Goal: Task Accomplishment & Management: Manage account settings

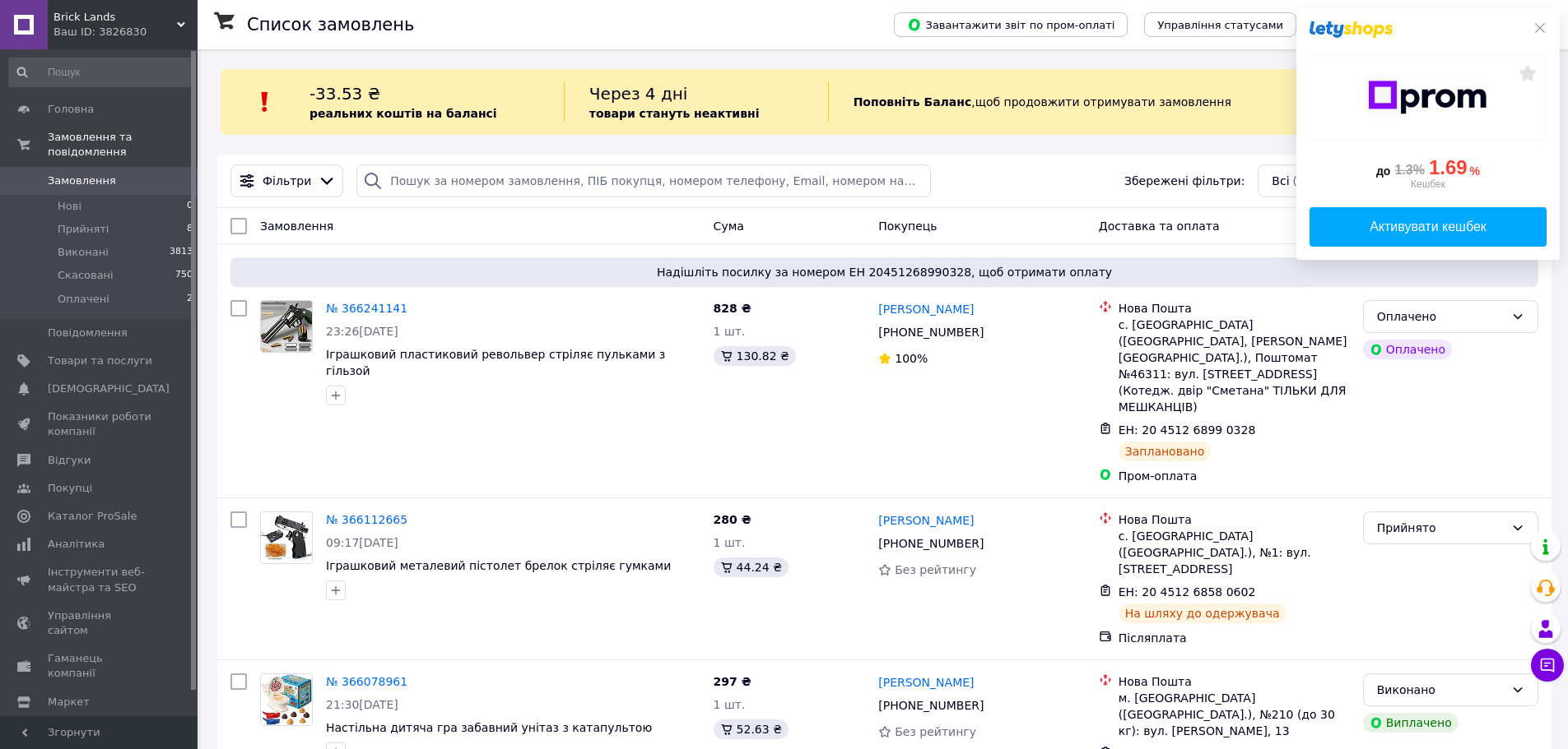
click at [72, 199] on span "Нові" at bounding box center [70, 206] width 24 height 15
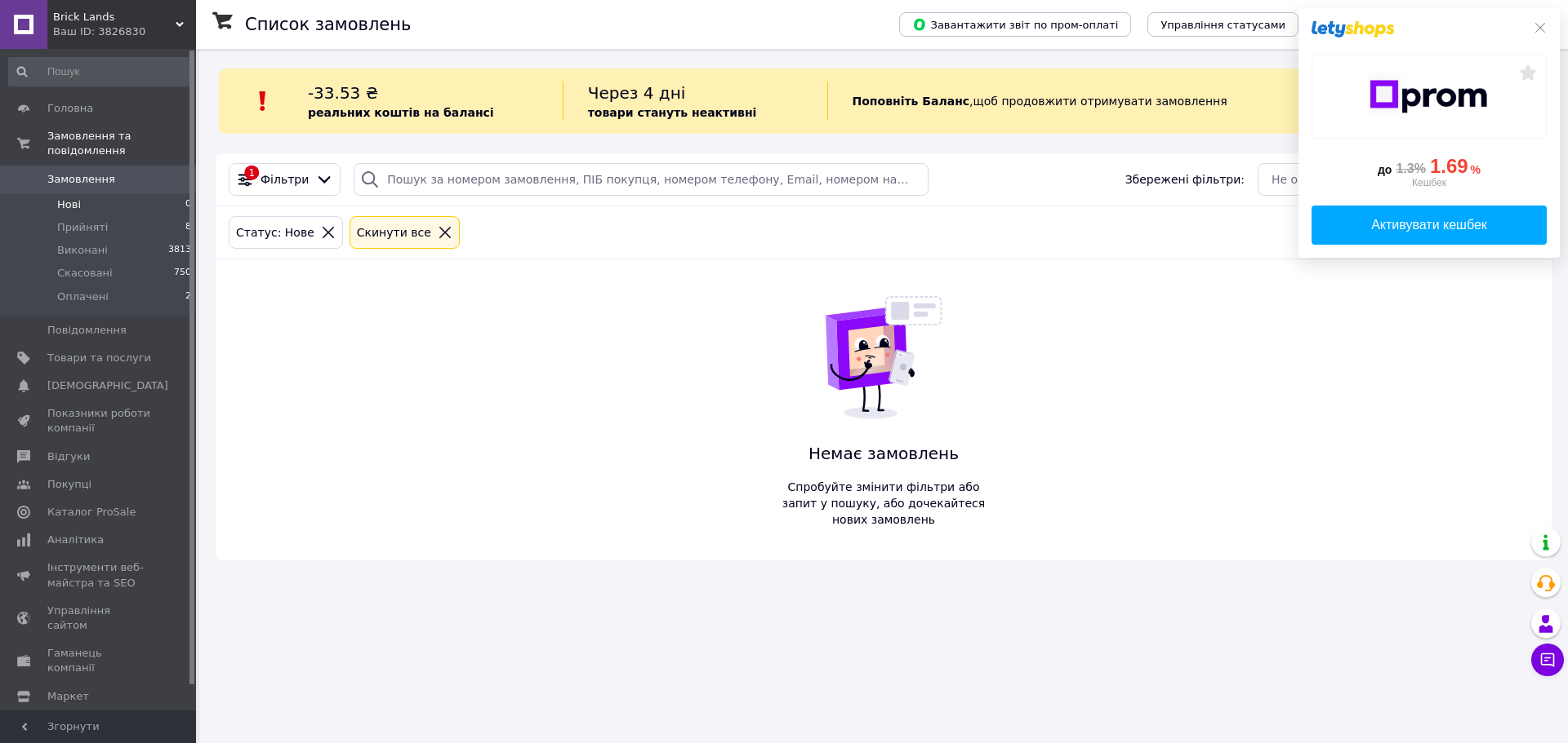
click at [95, 173] on span "Замовлення" at bounding box center [81, 180] width 68 height 15
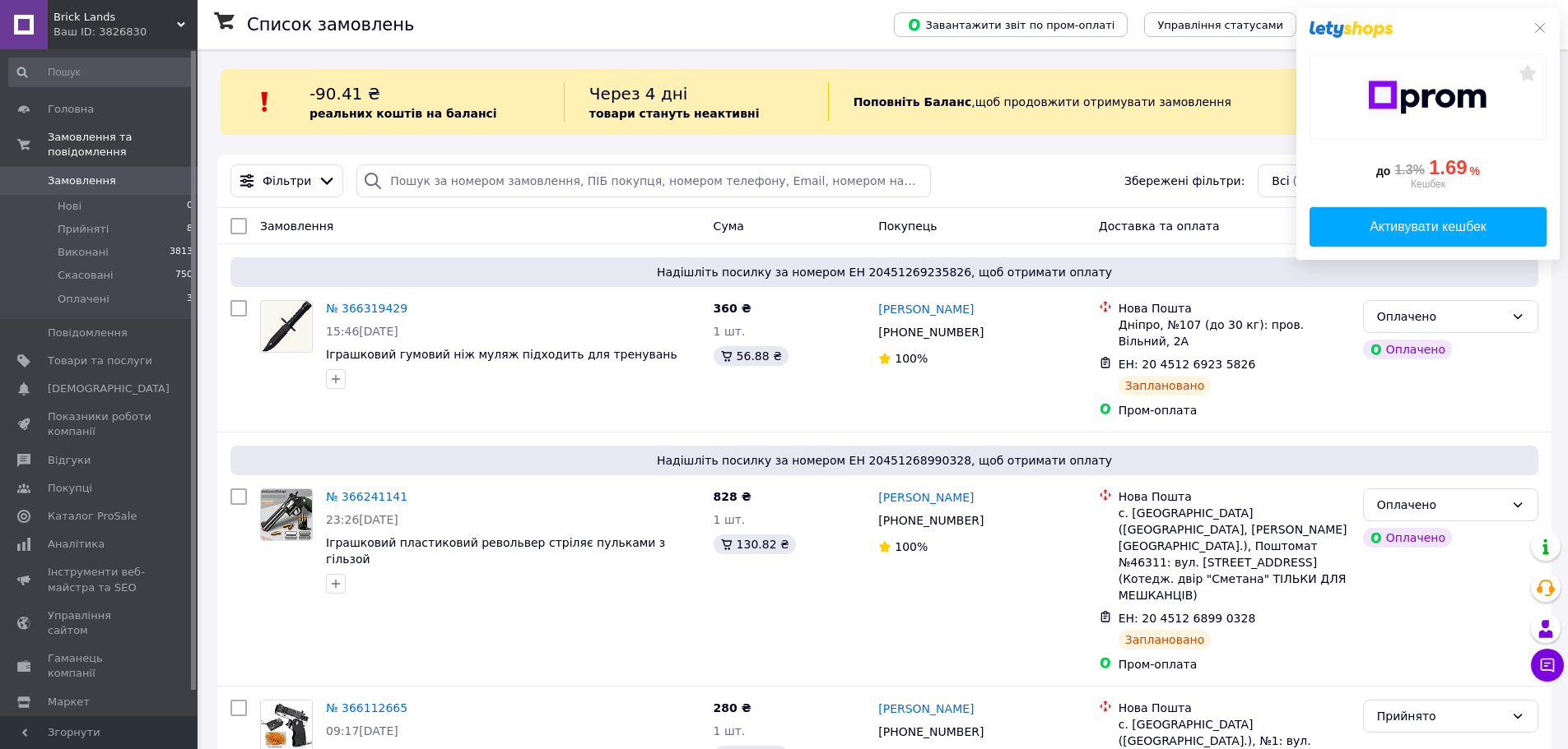
drag, startPoint x: 1541, startPoint y: 25, endPoint x: 1314, endPoint y: 84, distance: 234.5
click at [1541, 25] on icon at bounding box center [1540, 28] width 13 height 13
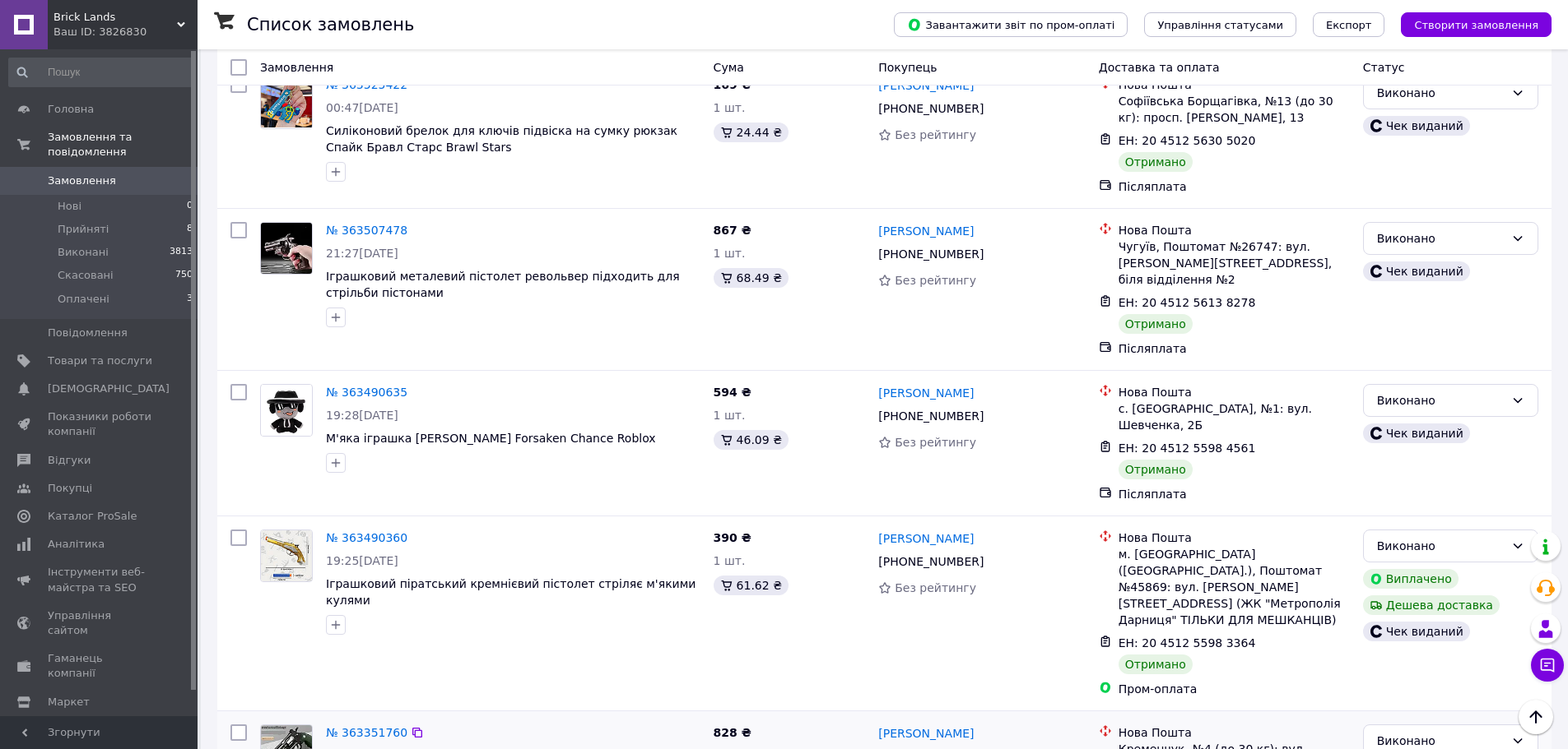
scroll to position [8309, 0]
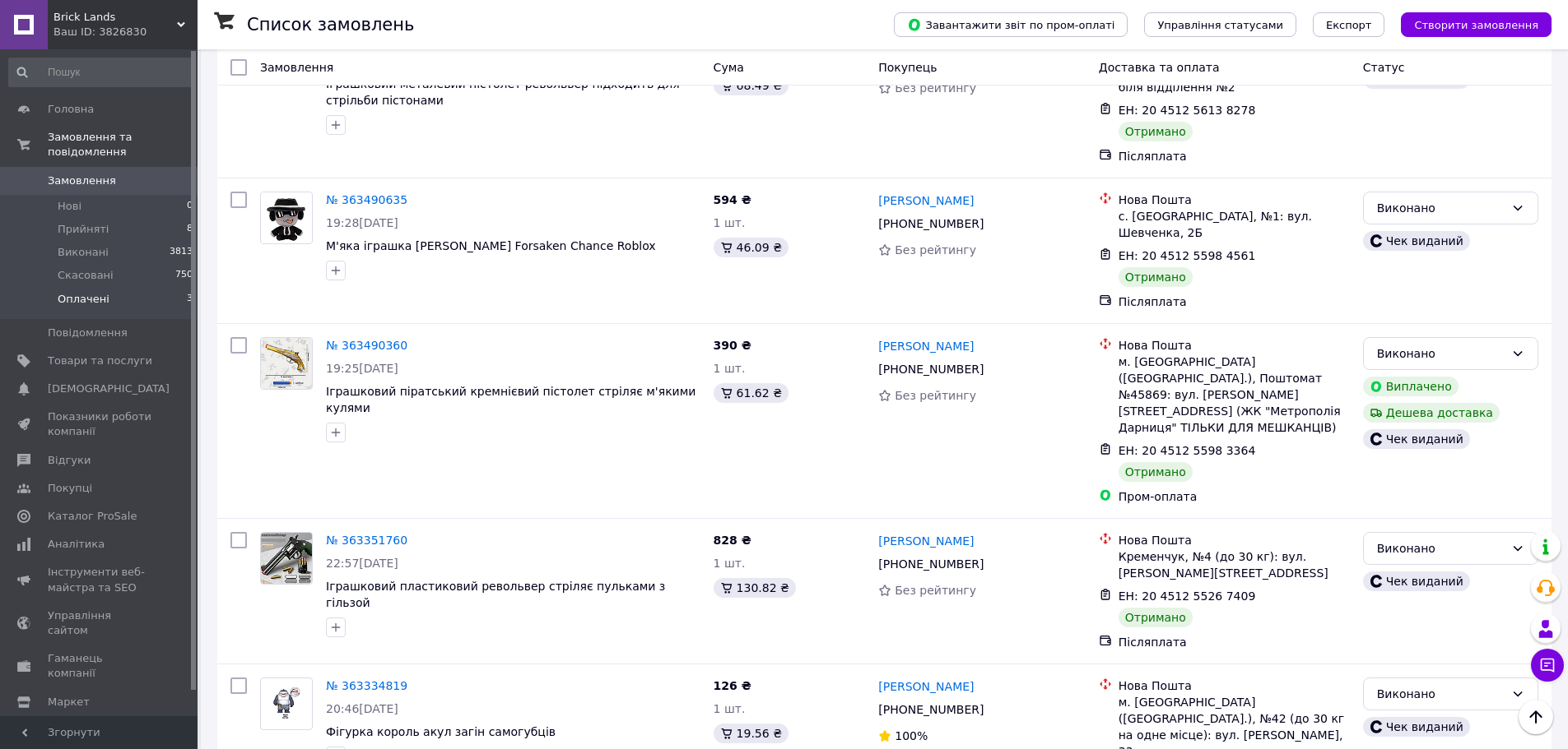
click at [81, 292] on span "Оплачені" at bounding box center [84, 299] width 52 height 15
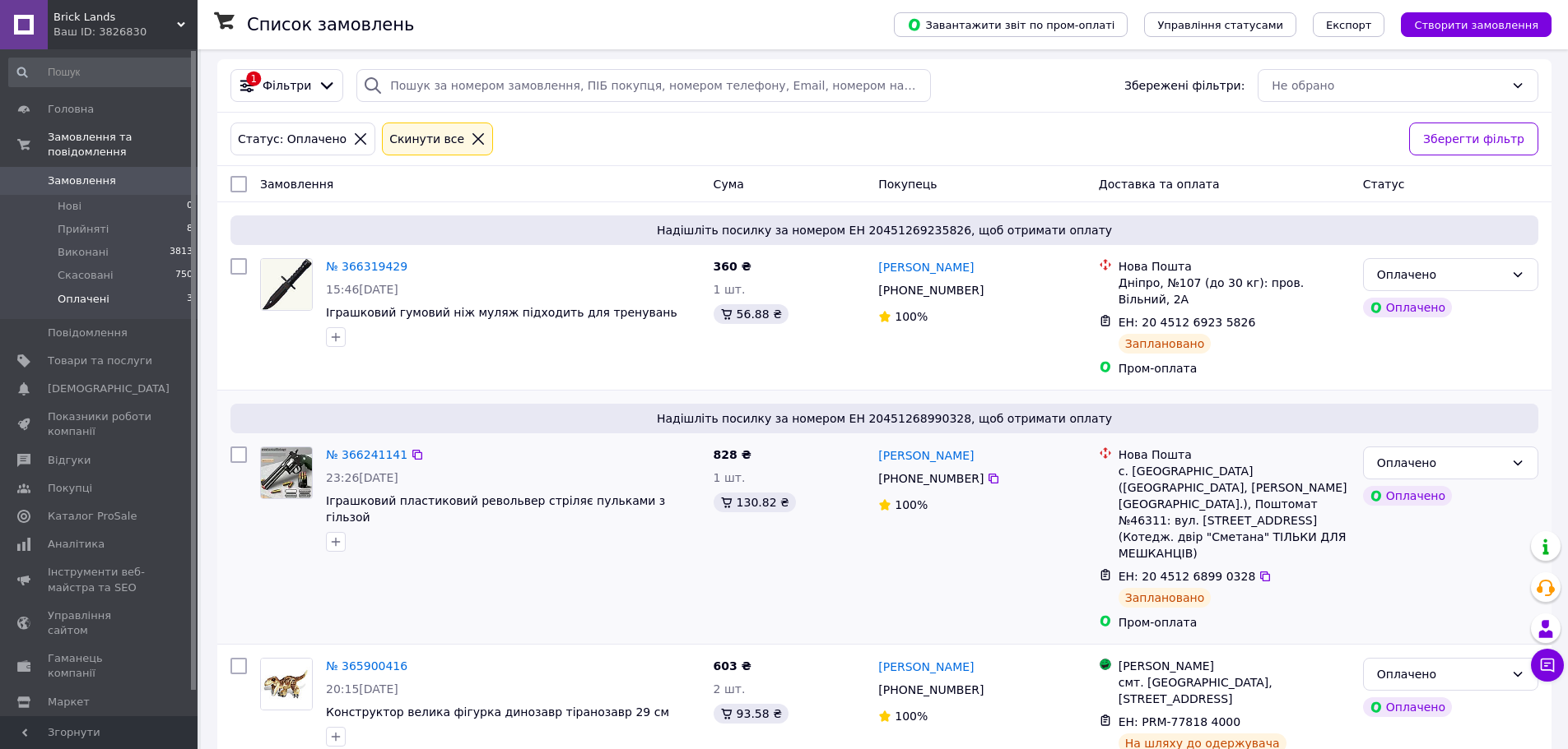
scroll to position [97, 0]
click at [91, 222] on span "Прийняті" at bounding box center [83, 229] width 51 height 15
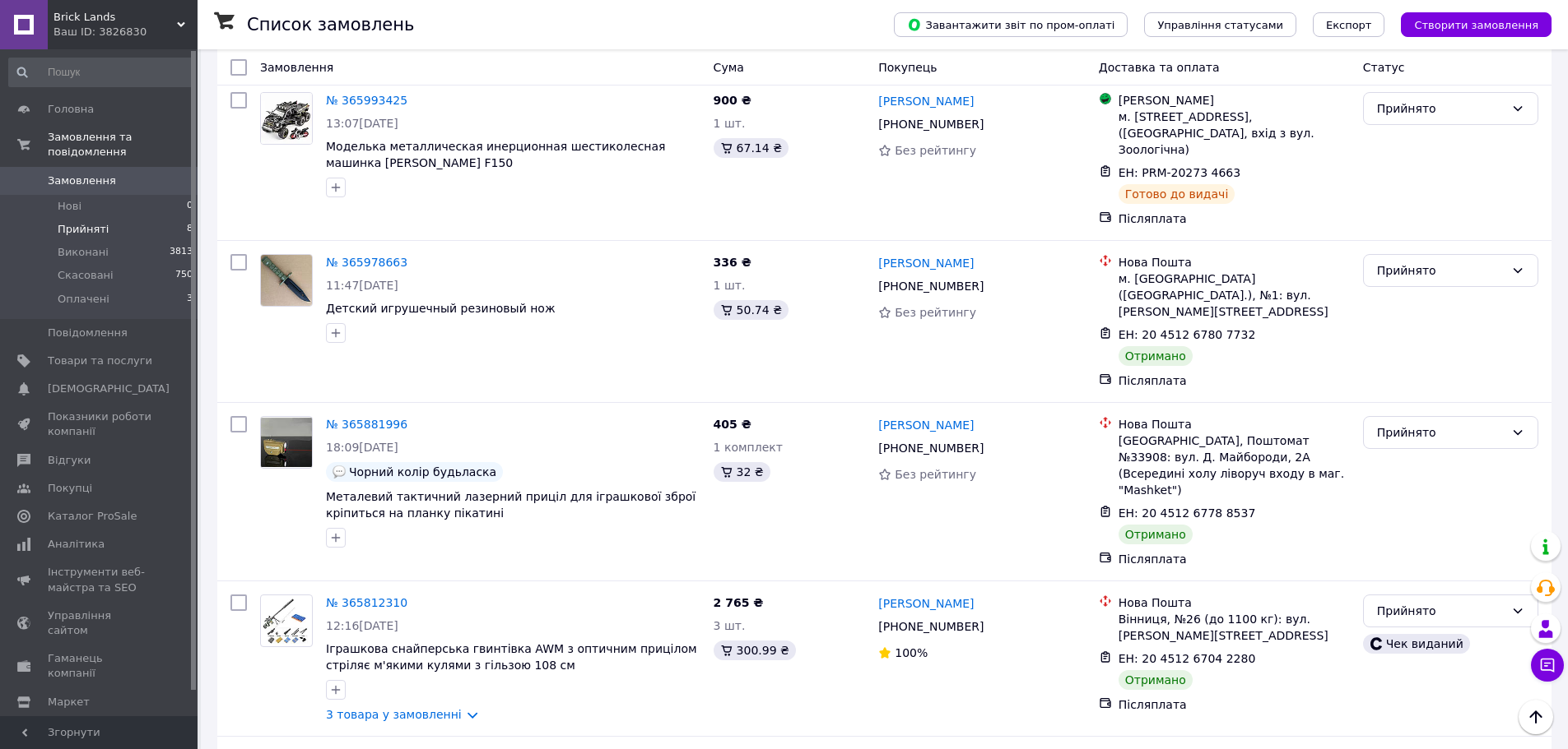
scroll to position [674, 0]
click at [133, 288] on li "Оплачені 3" at bounding box center [101, 304] width 203 height 31
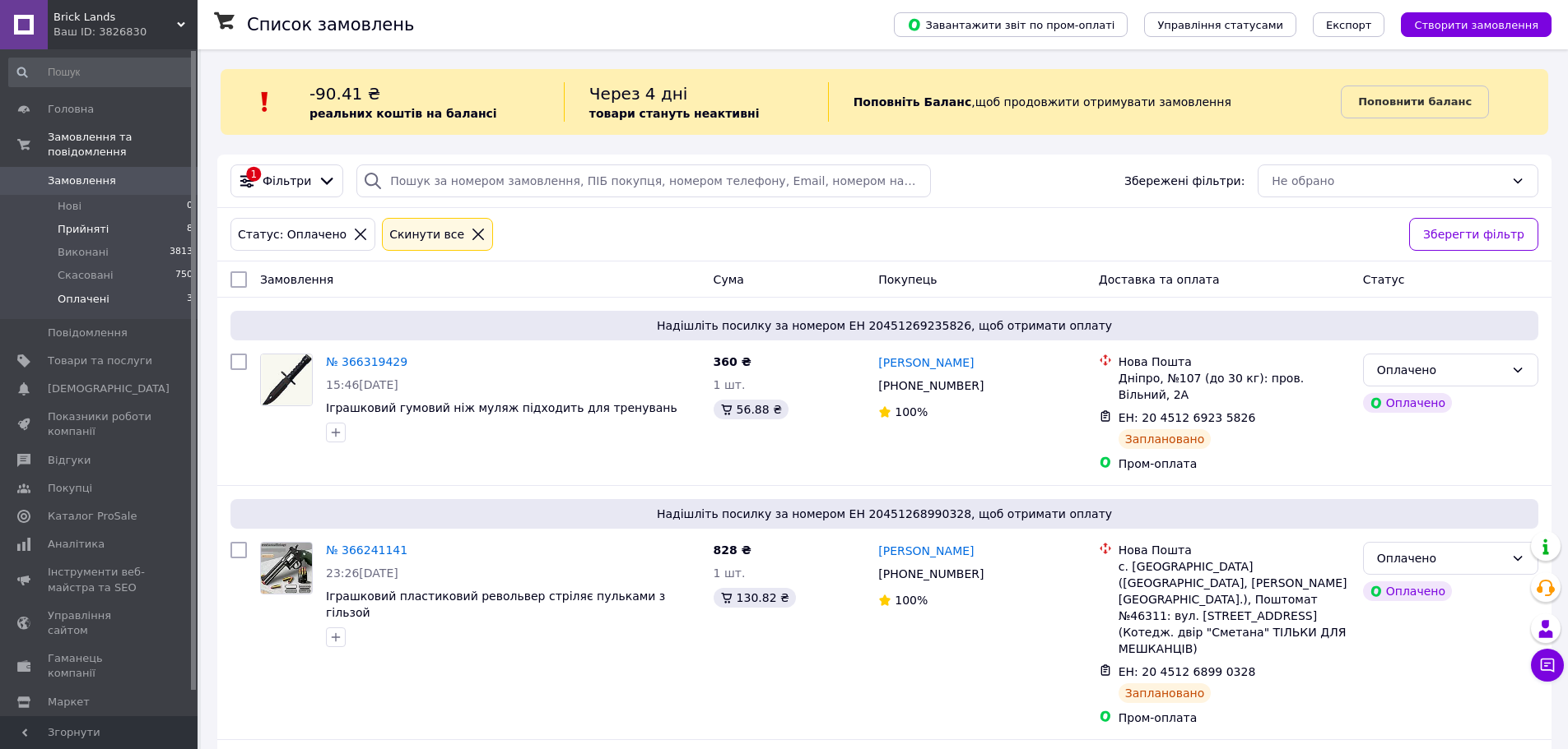
click at [85, 222] on span "Прийняті" at bounding box center [83, 229] width 51 height 15
click at [74, 174] on span "Замовлення" at bounding box center [82, 181] width 68 height 15
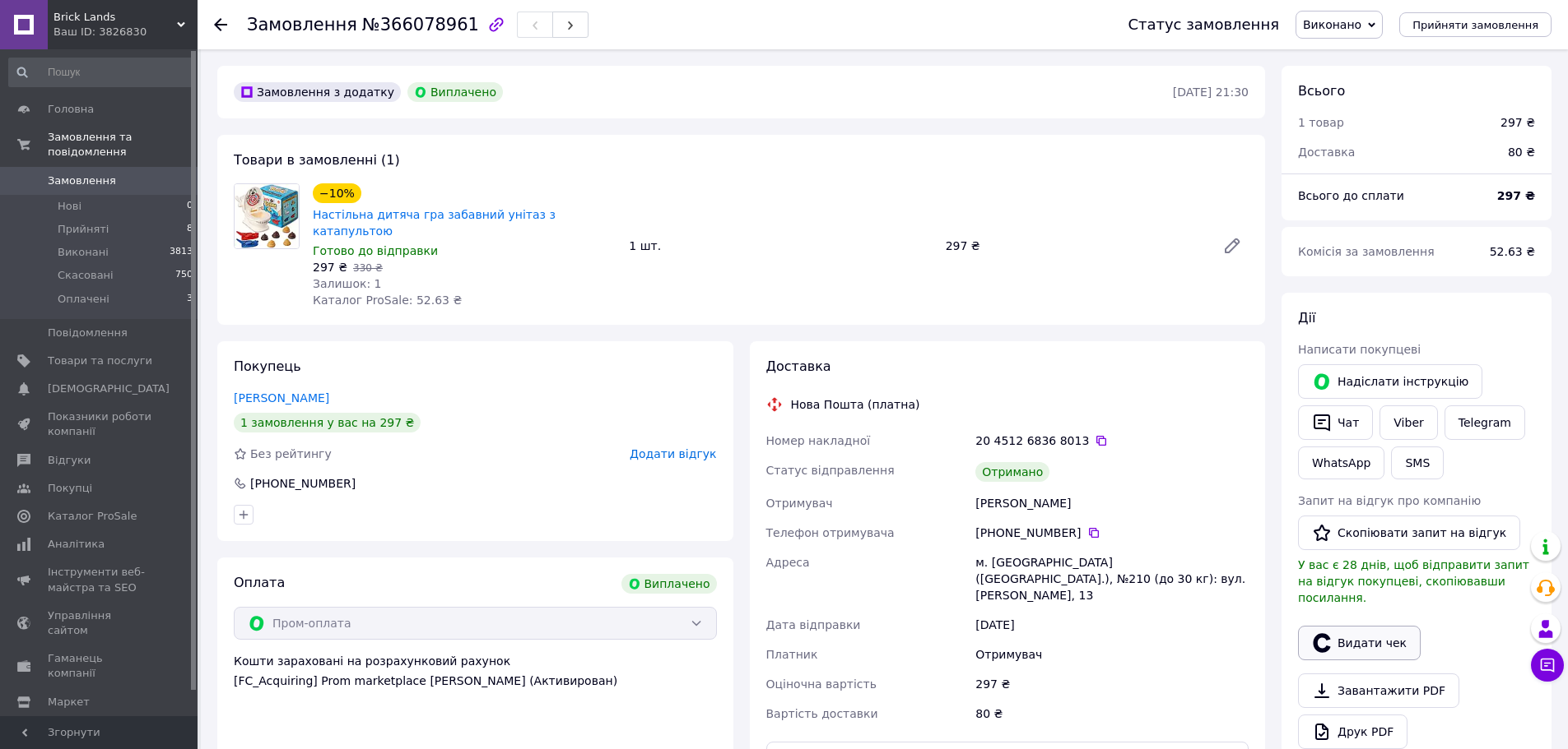
click at [1388, 629] on button "Видати чек" at bounding box center [1359, 643] width 122 height 35
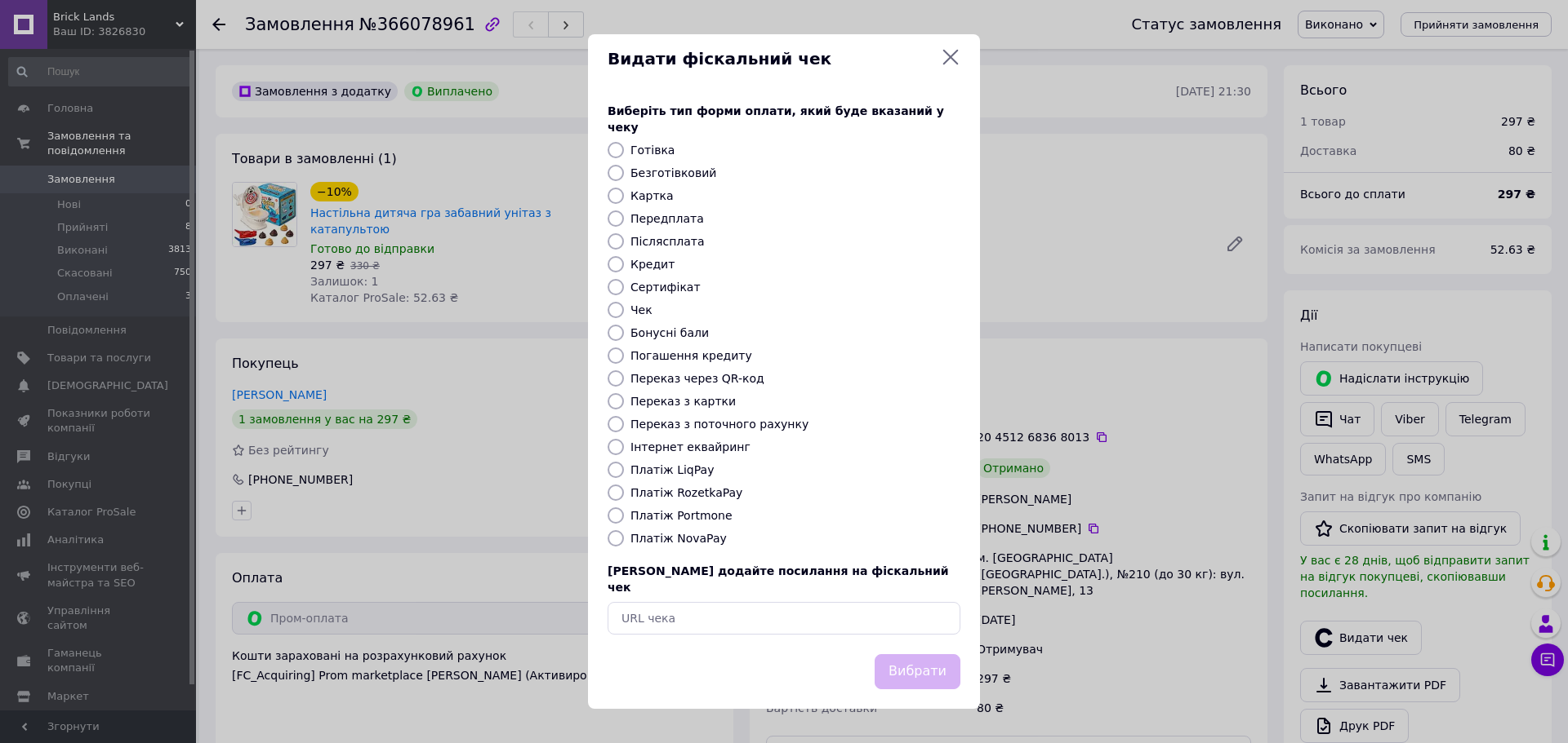
click at [619, 497] on input "Платіж RozetkaPay" at bounding box center [616, 493] width 16 height 16
radio input "true"
click at [923, 658] on button "Вибрати" at bounding box center [918, 672] width 86 height 35
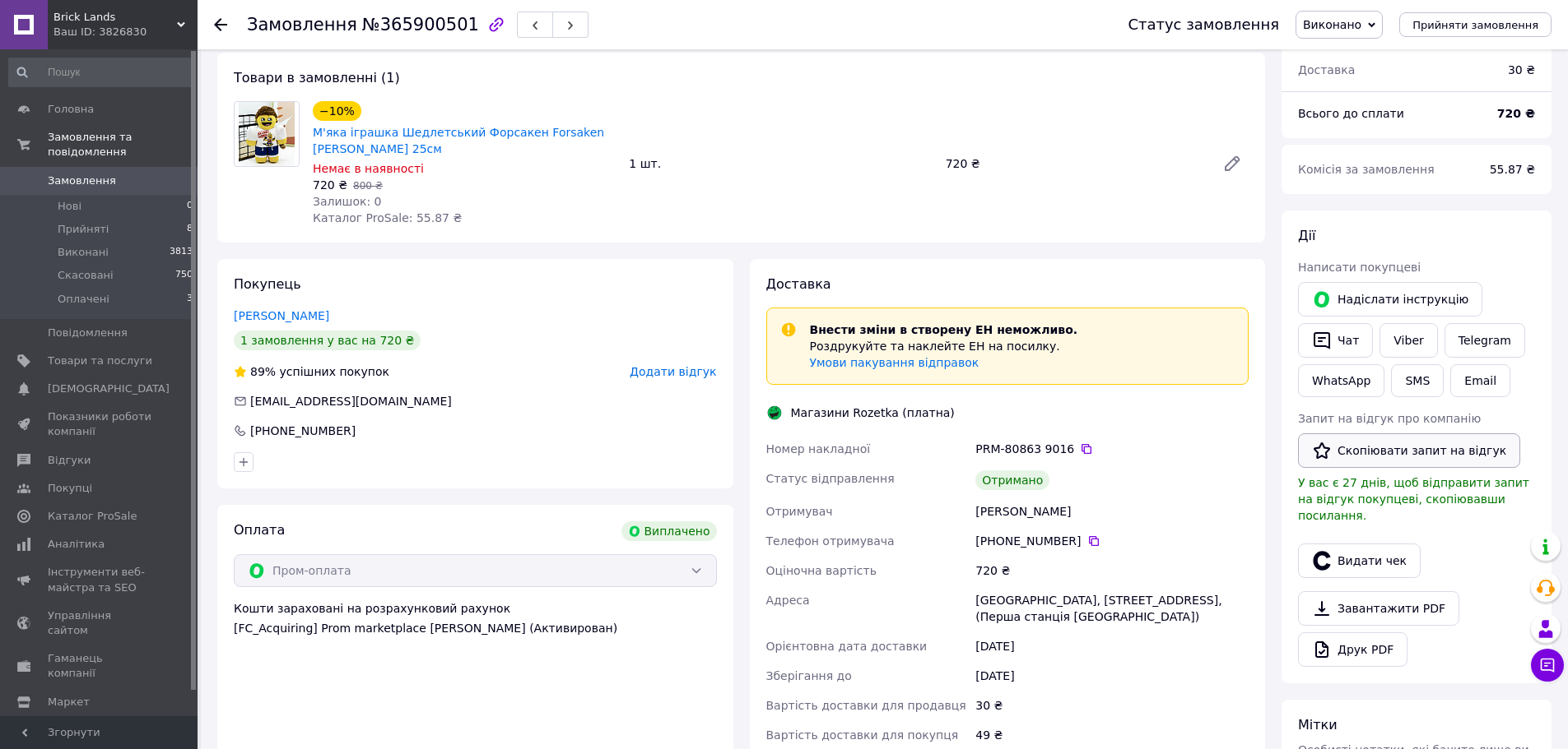
scroll to position [86, 0]
click at [1363, 547] on button "Видати чек" at bounding box center [1359, 561] width 122 height 35
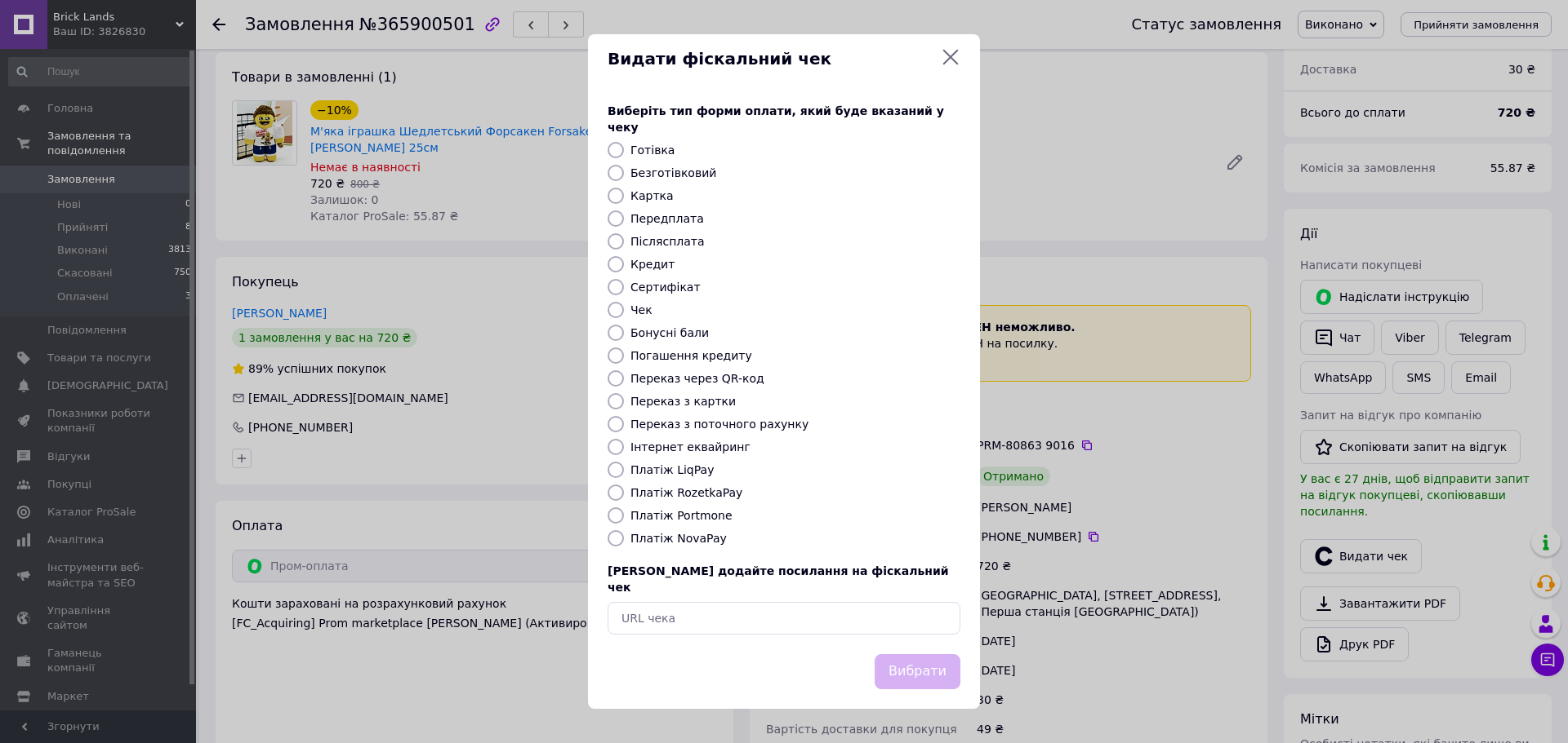
click at [616, 490] on input "Платіж RozetkaPay" at bounding box center [616, 493] width 16 height 16
radio input "true"
click at [917, 657] on button "Вибрати" at bounding box center [918, 672] width 86 height 35
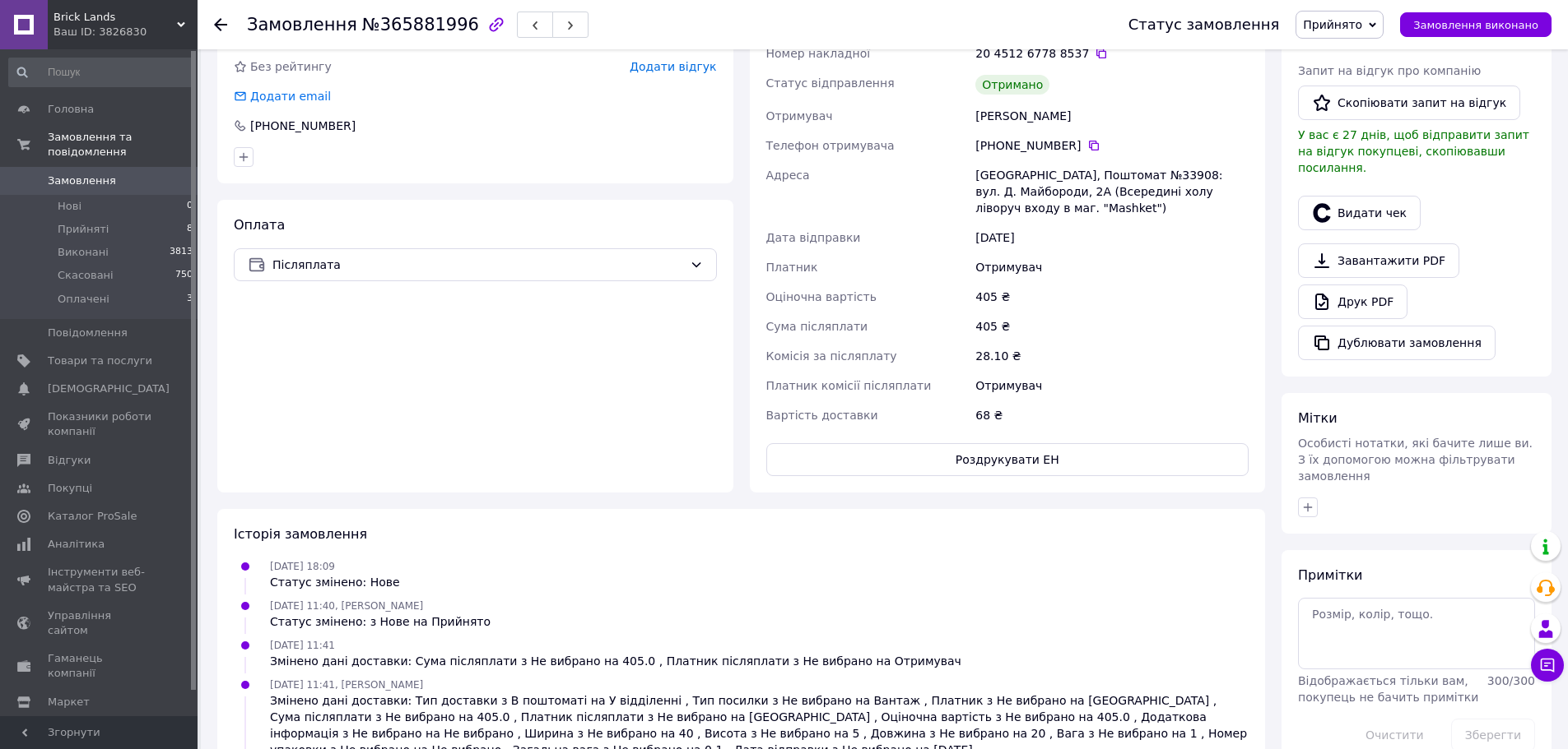
scroll to position [411, 0]
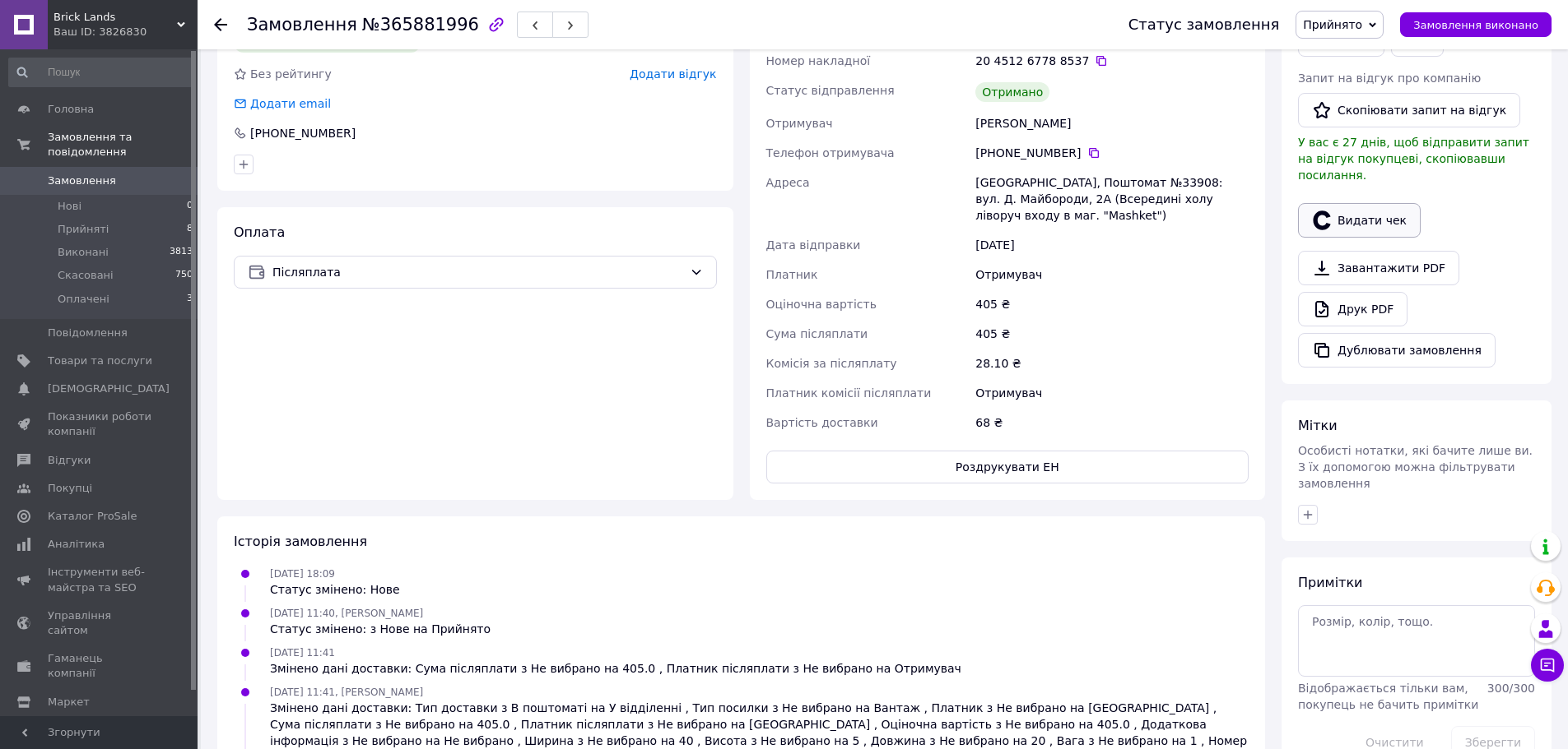
click at [1365, 204] on button "Видати чек" at bounding box center [1359, 221] width 122 height 35
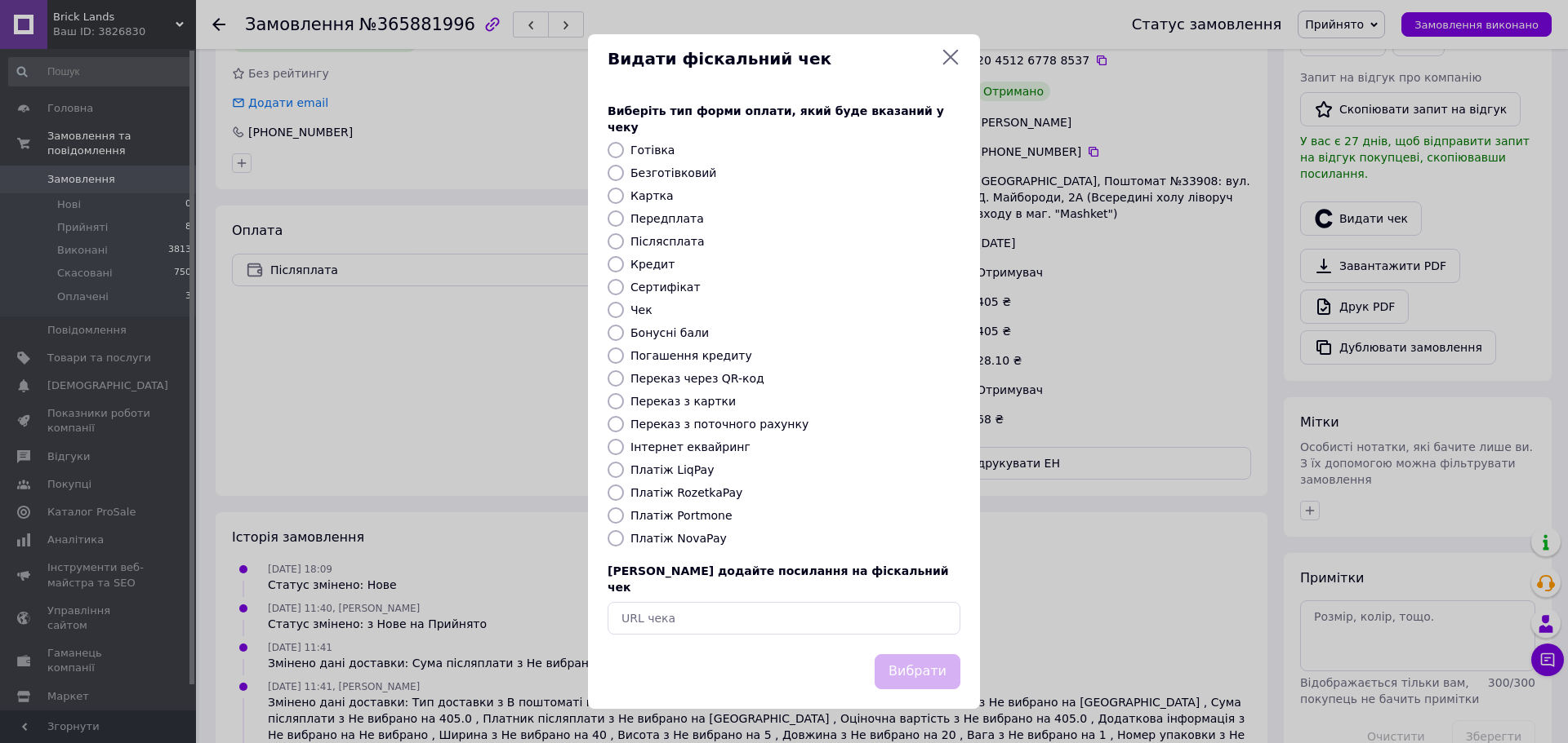
click at [615, 535] on input "Платіж NovaPay" at bounding box center [616, 539] width 16 height 16
radio input "true"
click at [931, 655] on button "Вибрати" at bounding box center [918, 672] width 86 height 35
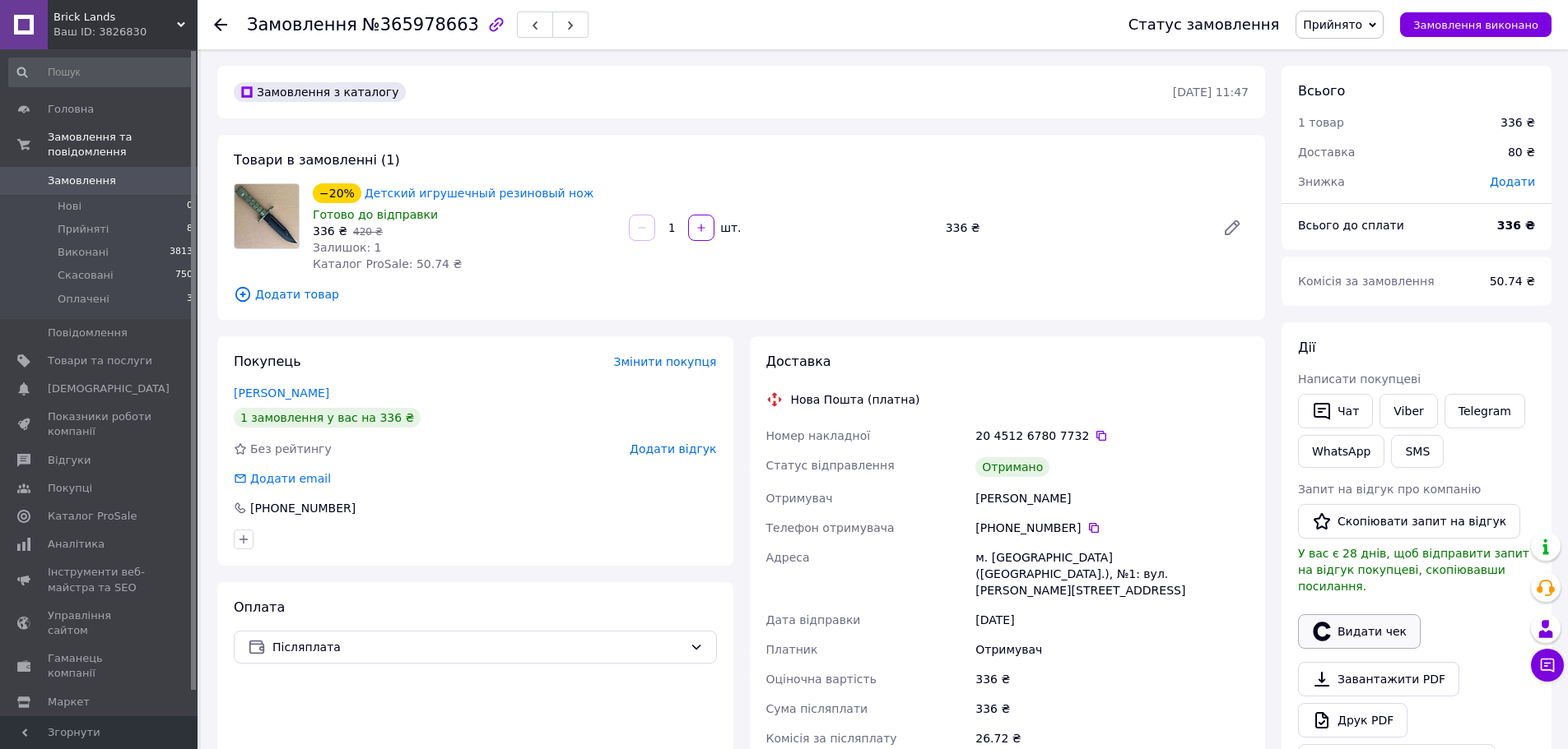
click at [1364, 615] on button "Видати чек" at bounding box center [1359, 632] width 122 height 35
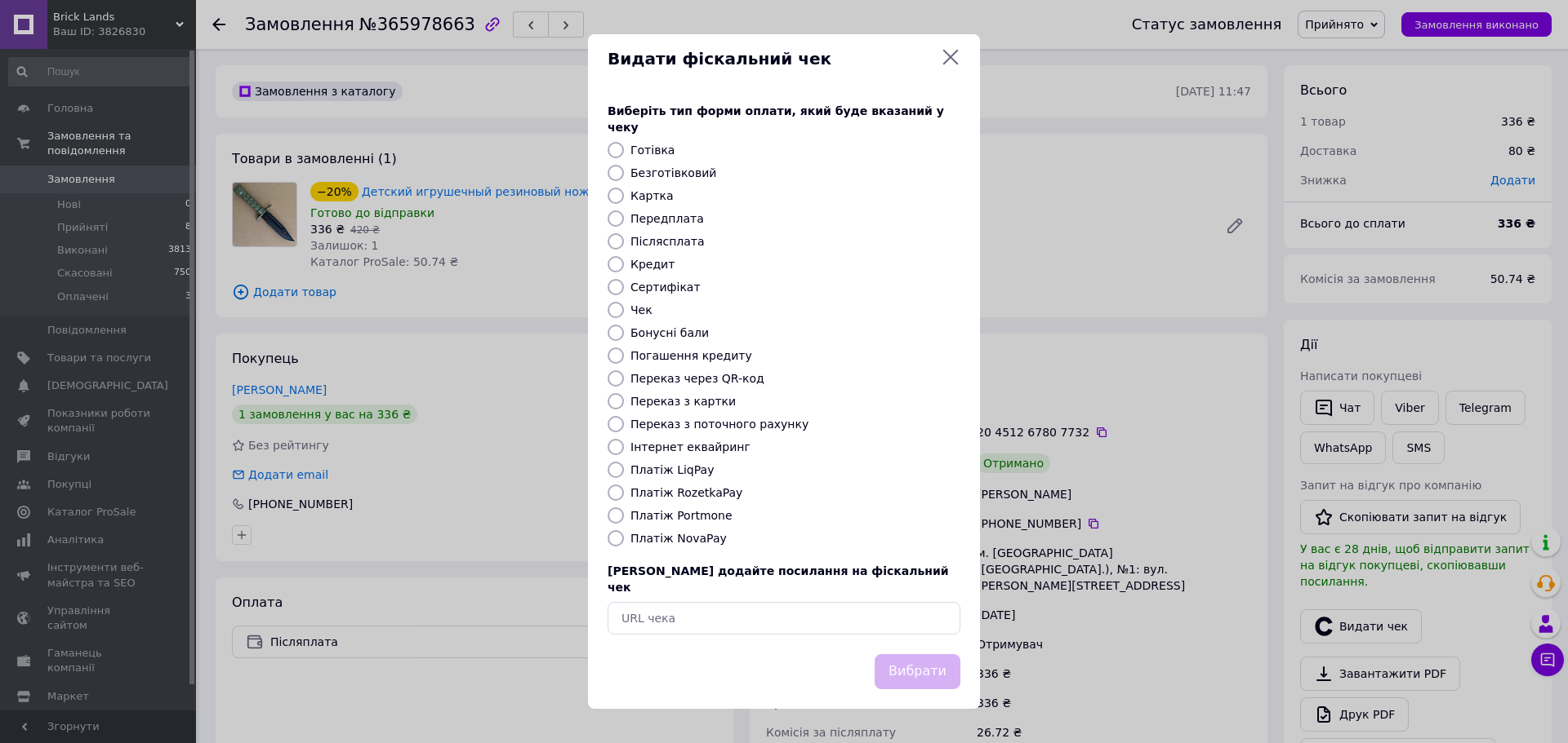
drag, startPoint x: 618, startPoint y: 539, endPoint x: 627, endPoint y: 549, distance: 13.5
click at [618, 540] on input "Платіж NovaPay" at bounding box center [616, 539] width 16 height 16
radio input "true"
click at [937, 657] on button "Вибрати" at bounding box center [918, 672] width 86 height 35
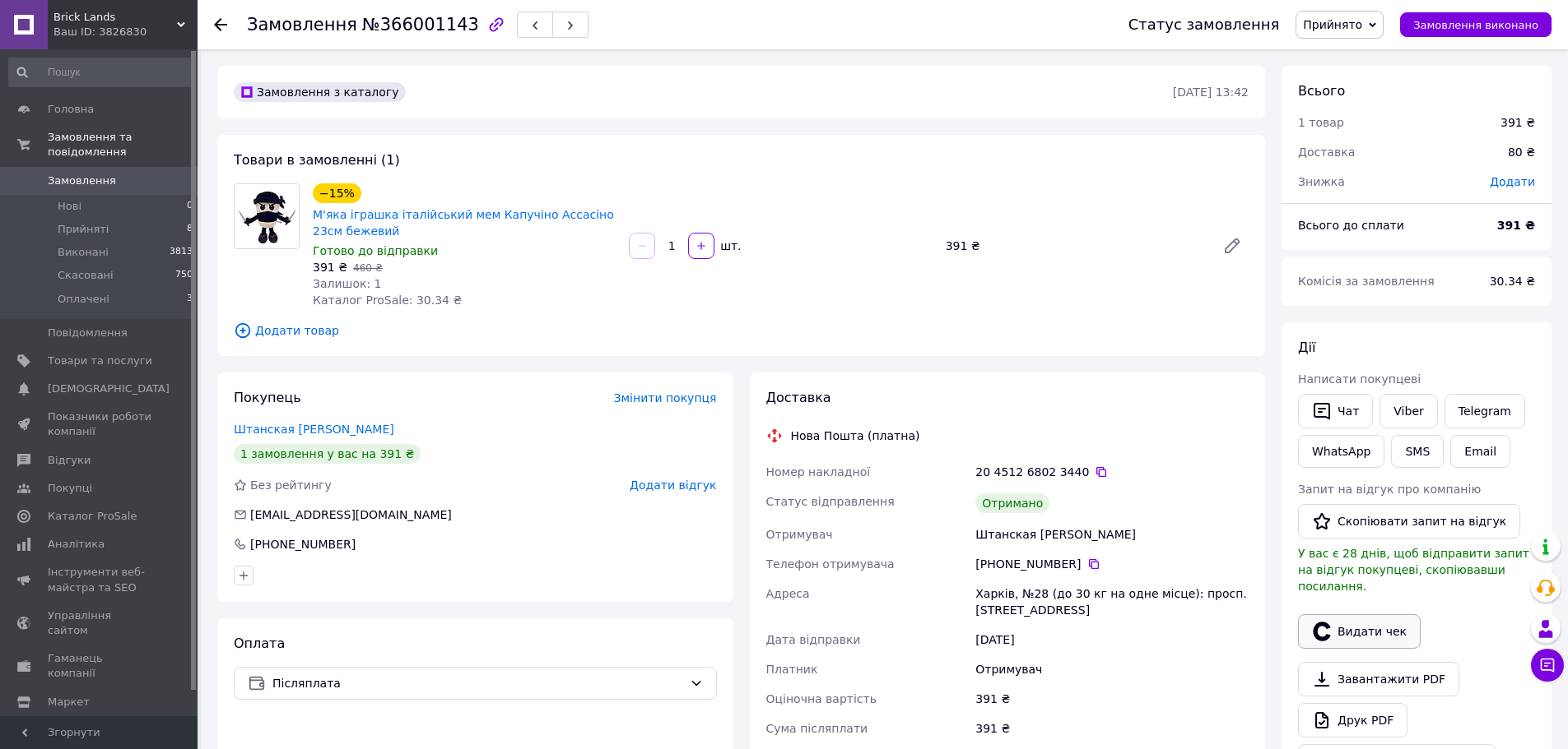
click at [1348, 615] on button "Видати чек" at bounding box center [1359, 632] width 122 height 35
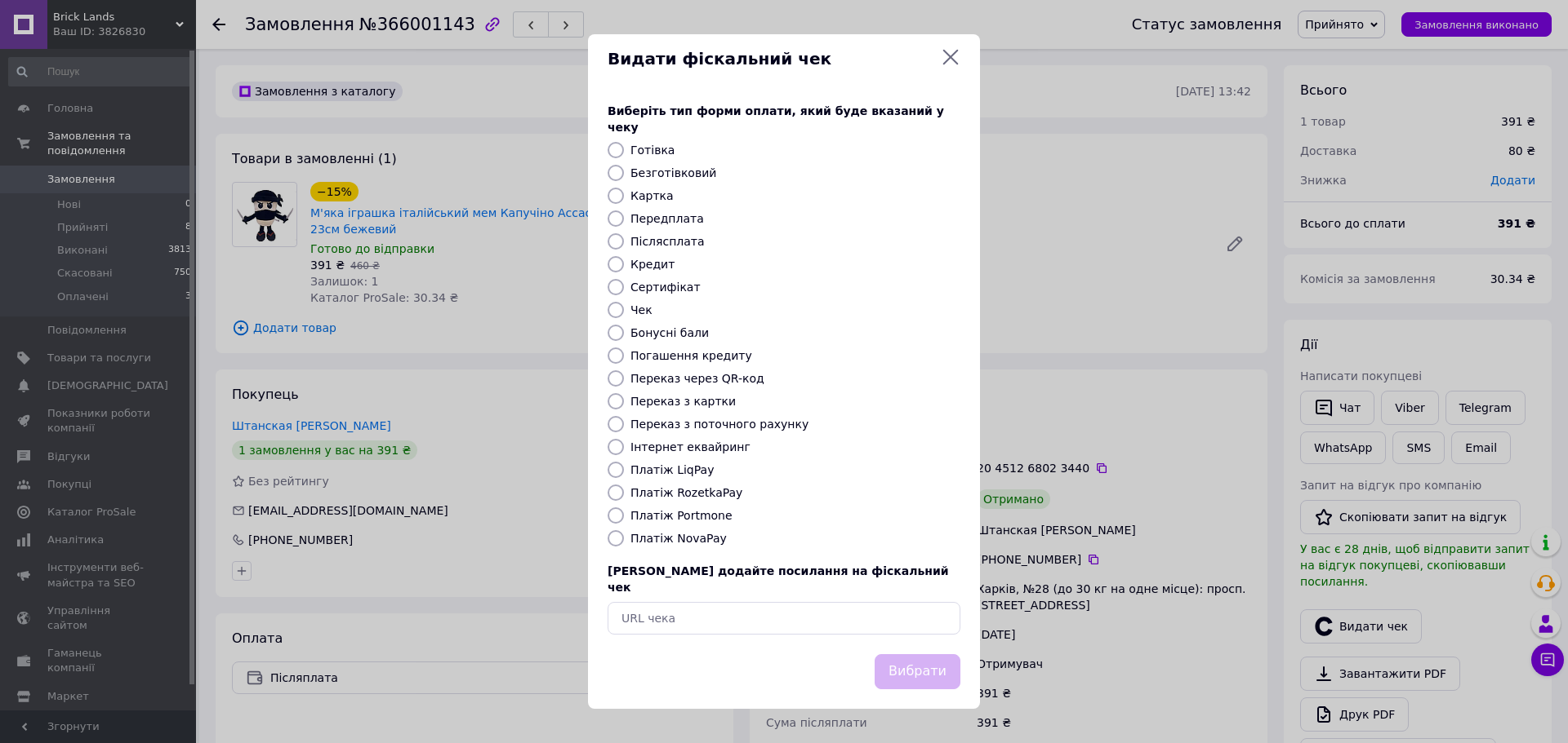
drag, startPoint x: 616, startPoint y: 540, endPoint x: 689, endPoint y: 583, distance: 84.7
click at [616, 539] on input "Платіж NovaPay" at bounding box center [616, 539] width 16 height 16
radio input "true"
click at [938, 662] on button "Вибрати" at bounding box center [918, 672] width 86 height 35
